Goal: Information Seeking & Learning: Learn about a topic

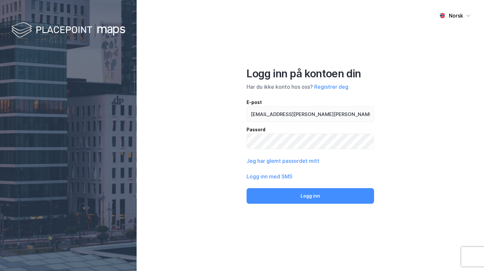
type input "[EMAIL_ADDRESS][PERSON_NAME][PERSON_NAME][DOMAIN_NAME]"
click at [246, 188] on button "Logg inn" at bounding box center [309, 196] width 127 height 16
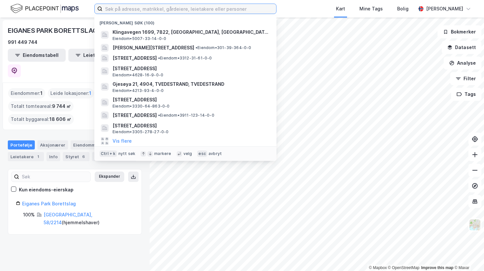
click at [204, 8] on input at bounding box center [189, 9] width 174 height 10
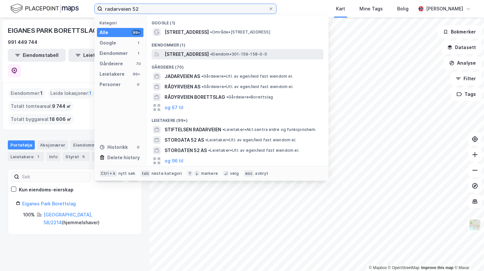
type input "radarveien 52"
click at [199, 56] on span "[STREET_ADDRESS]" at bounding box center [186, 54] width 44 height 8
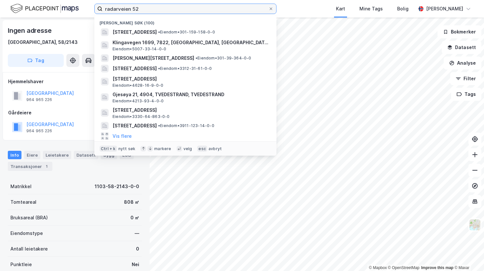
click at [174, 14] on input "radarveien 52" at bounding box center [185, 9] width 166 height 10
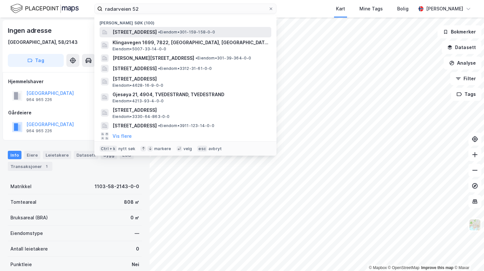
click at [157, 32] on span "[STREET_ADDRESS]" at bounding box center [134, 32] width 44 height 8
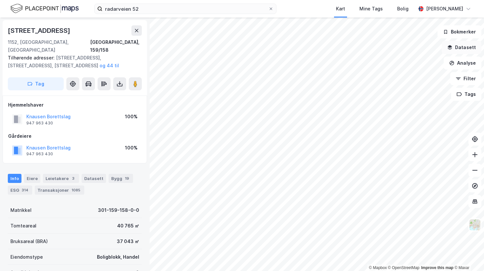
click at [454, 47] on button "Datasett" at bounding box center [461, 47] width 40 height 13
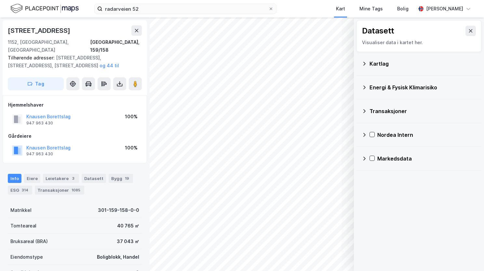
click at [364, 63] on icon at bounding box center [364, 64] width 2 height 4
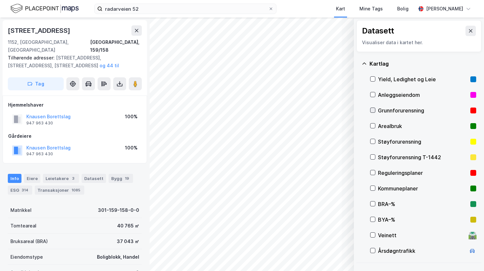
click at [371, 111] on icon at bounding box center [372, 110] width 5 height 5
click at [316, 256] on icon "button" at bounding box center [315, 254] width 5 height 5
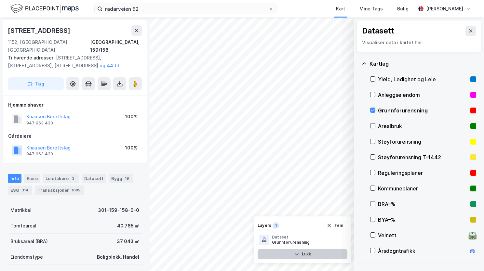
click at [306, 255] on button "Lukk" at bounding box center [302, 254] width 90 height 10
click at [321, 254] on button "Vis" at bounding box center [320, 254] width 54 height 10
click at [340, 240] on icon at bounding box center [341, 240] width 4 height 2
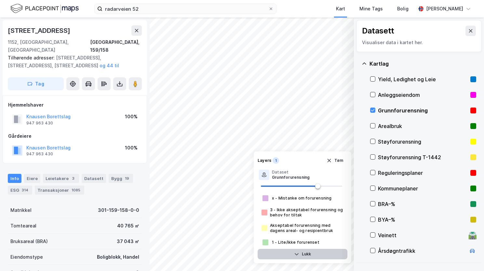
click at [307, 253] on button "Lukk" at bounding box center [302, 254] width 90 height 10
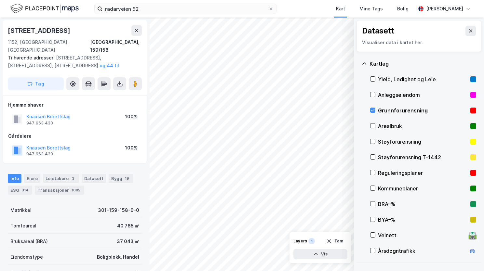
click at [364, 63] on icon at bounding box center [363, 63] width 5 height 5
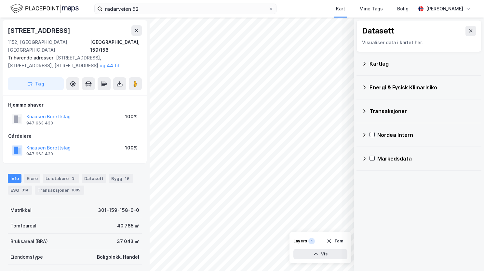
click at [364, 87] on icon at bounding box center [363, 87] width 5 height 5
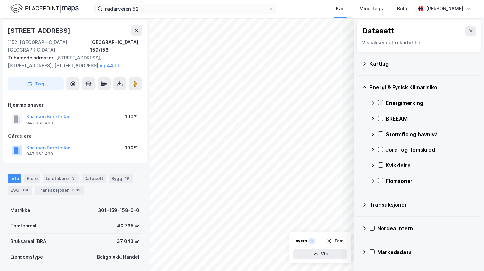
click at [381, 102] on icon at bounding box center [381, 103] width 4 height 2
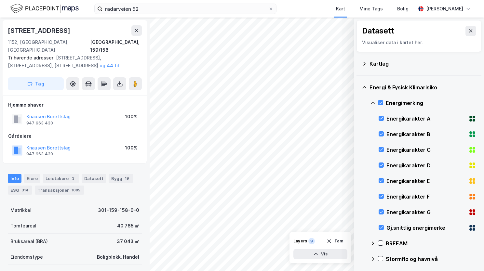
click at [374, 102] on icon at bounding box center [372, 102] width 5 height 5
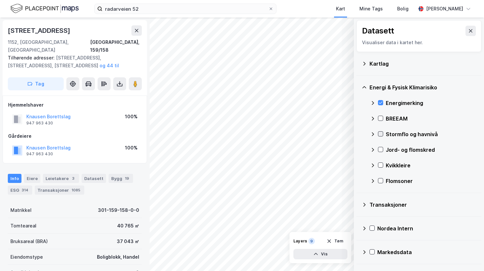
click at [380, 134] on icon at bounding box center [380, 134] width 5 height 5
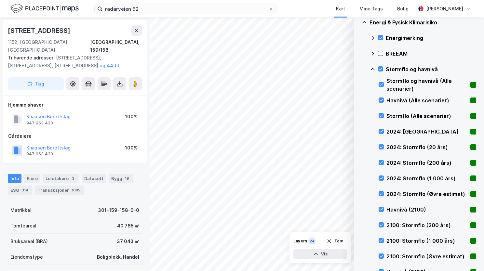
scroll to position [32, 0]
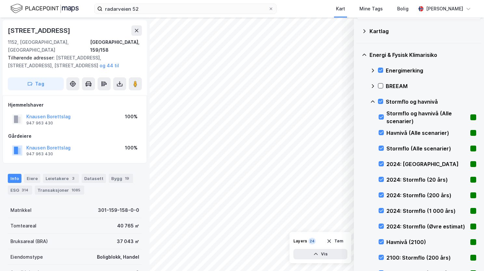
click at [373, 100] on icon at bounding box center [372, 101] width 5 height 5
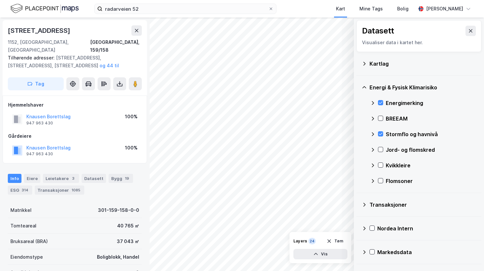
scroll to position [0, 0]
click at [380, 149] on icon at bounding box center [380, 149] width 5 height 5
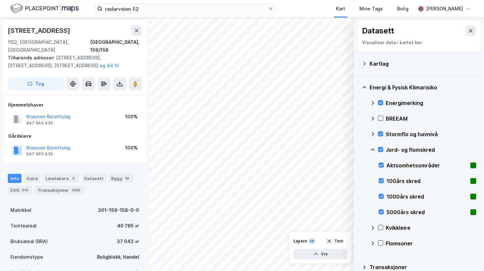
click at [372, 148] on icon at bounding box center [372, 149] width 5 height 5
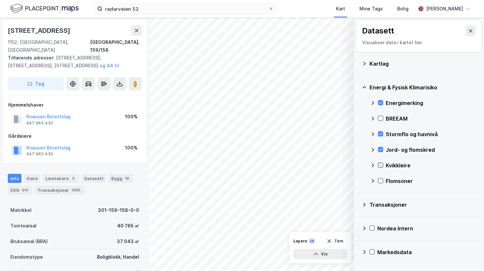
click at [378, 164] on icon at bounding box center [380, 165] width 5 height 5
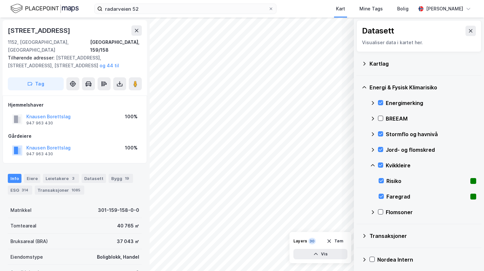
click at [371, 165] on icon at bounding box center [372, 165] width 4 height 2
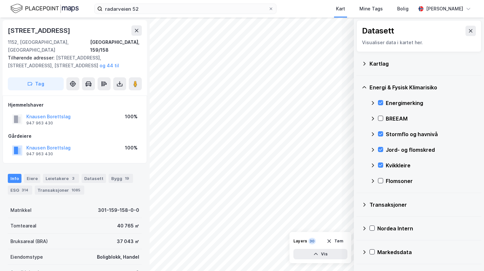
click at [373, 164] on icon at bounding box center [372, 165] width 5 height 5
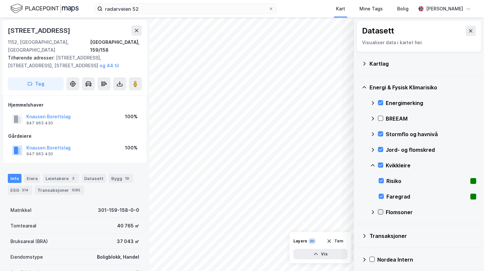
click at [379, 212] on icon at bounding box center [381, 212] width 4 height 2
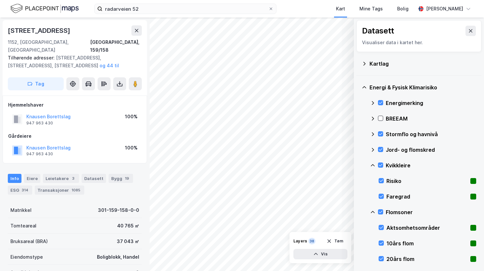
click at [372, 210] on icon at bounding box center [372, 212] width 5 height 5
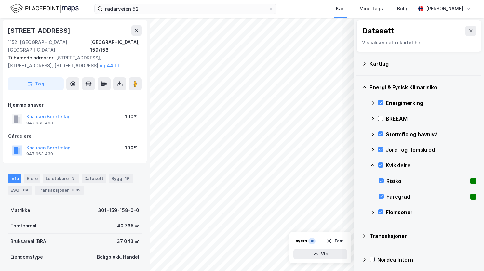
click at [6, 19] on div "Radarveien [GEOGRAPHIC_DATA], 159/158 Tilhørende adresser: [STREET_ADDRESS], [S…" at bounding box center [74, 144] width 149 height 253
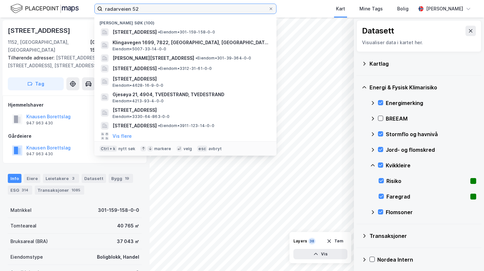
drag, startPoint x: 163, startPoint y: 9, endPoint x: 78, endPoint y: 12, distance: 85.5
click at [78, 12] on div "radarveien 52 Nylige søk (100) [STREET_ADDRESS] • Eiendom • 301-159-158-0-0 Kli…" at bounding box center [242, 9] width 484 height 18
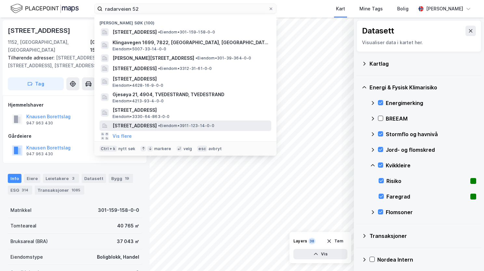
click at [132, 124] on span "[STREET_ADDRESS]" at bounding box center [134, 126] width 44 height 8
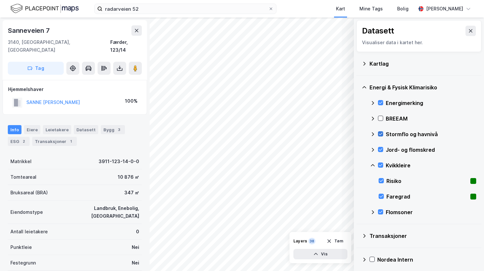
click at [382, 133] on icon at bounding box center [380, 134] width 5 height 5
click at [380, 132] on icon at bounding box center [380, 134] width 5 height 5
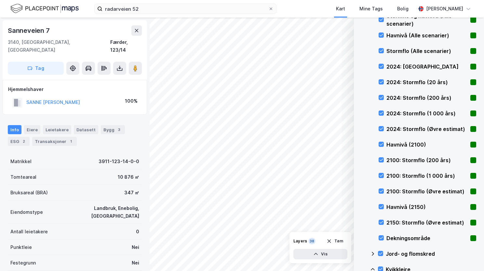
scroll to position [65, 0]
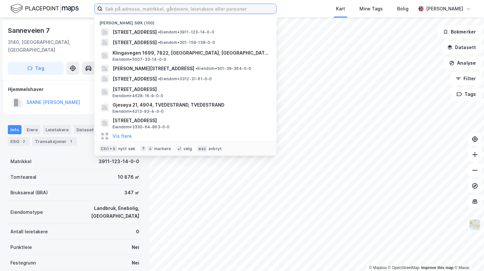
click at [156, 9] on input at bounding box center [189, 9] width 174 height 10
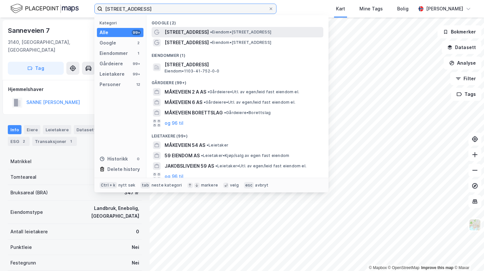
type input "måkeveien 59"
click at [210, 32] on span "•" at bounding box center [211, 32] width 2 height 5
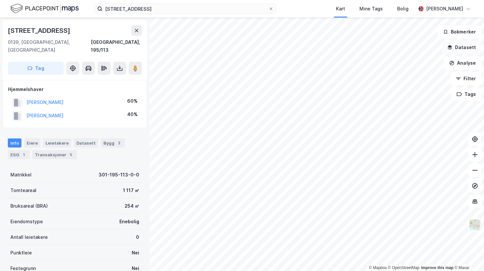
click at [456, 44] on button "Datasett" at bounding box center [461, 47] width 40 height 13
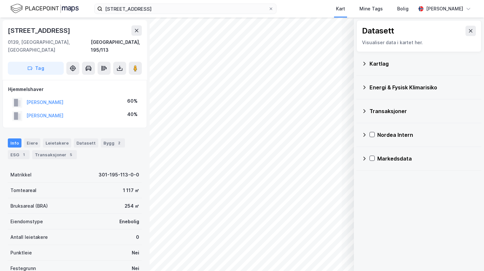
click at [365, 86] on icon at bounding box center [363, 87] width 5 height 5
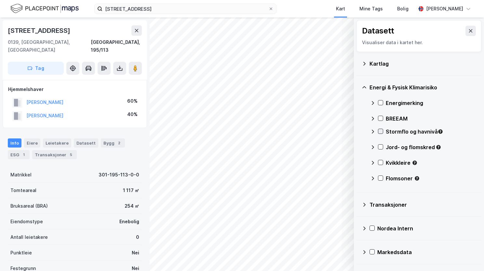
click at [381, 132] on icon at bounding box center [380, 131] width 5 height 5
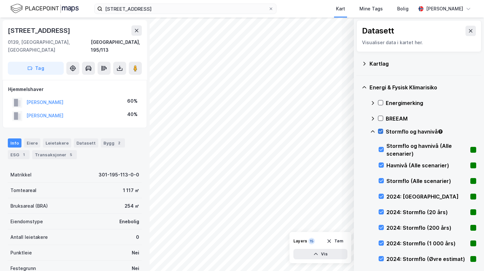
click at [382, 130] on icon at bounding box center [381, 131] width 4 height 2
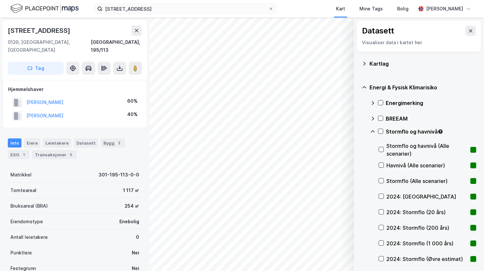
scroll to position [65, 0]
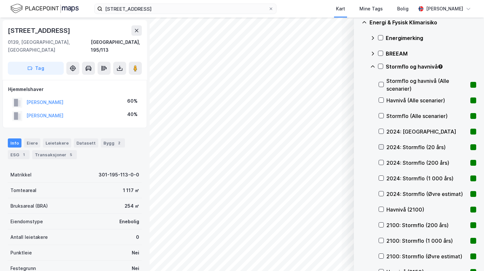
click at [381, 147] on icon at bounding box center [381, 147] width 5 height 5
click at [380, 162] on icon at bounding box center [381, 162] width 5 height 5
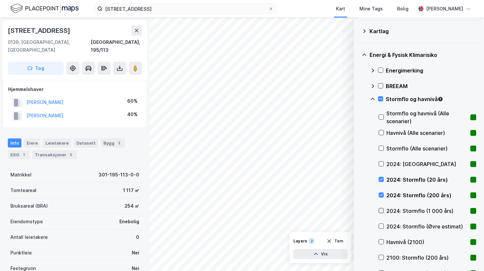
click at [381, 211] on icon at bounding box center [381, 210] width 5 height 5
